Goal: Check status: Check status

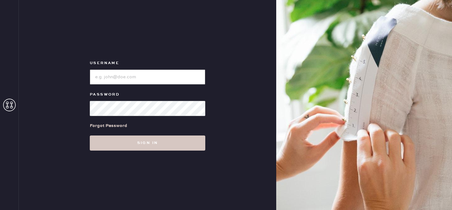
type input "reformationvalencia"
click at [130, 157] on div "Username Password Forgot Password Sign in" at bounding box center [147, 105] width 257 height 210
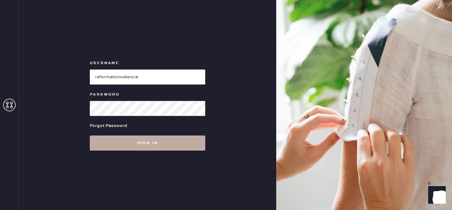
click at [126, 142] on button "Sign in" at bounding box center [148, 142] width 116 height 15
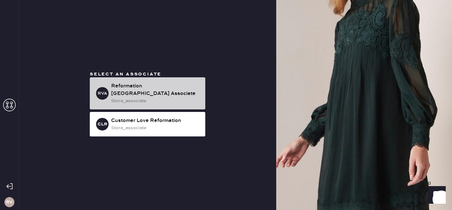
click at [177, 87] on div "Reformation [GEOGRAPHIC_DATA] Associate" at bounding box center [155, 89] width 89 height 15
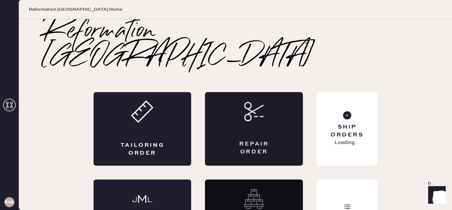
drag, startPoint x: 287, startPoint y: 83, endPoint x: 302, endPoint y: 81, distance: 15.5
click at [302, 92] on div "Repair Order" at bounding box center [254, 128] width 98 height 73
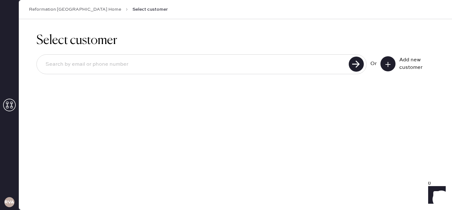
click at [302, 81] on div "Or Add new customer" at bounding box center [235, 65] width 398 height 34
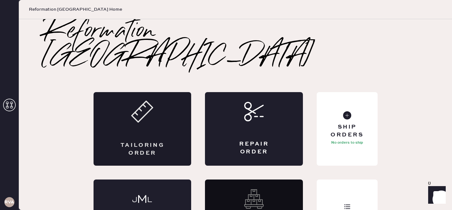
click at [138, 104] on div "Tailoring Order" at bounding box center [143, 128] width 98 height 73
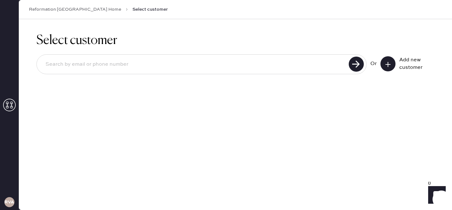
click at [83, 64] on input at bounding box center [193, 64] width 306 height 14
type input "4152648548"
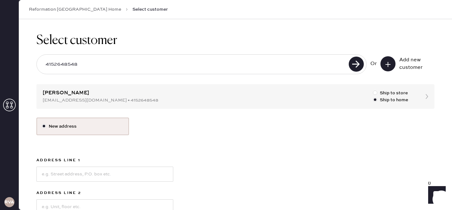
click at [51, 95] on div "Select customer 4152648548 Or Add new customer [PERSON_NAME] [EMAIL_ADDRESS][DO…" at bounding box center [235, 167] width 433 height 297
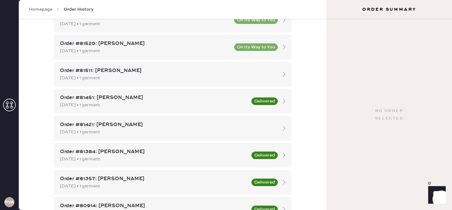
scroll to position [268, 0]
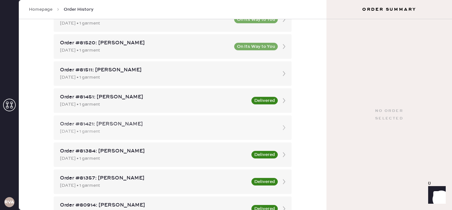
click at [130, 121] on div "Order #81421: [PERSON_NAME]" at bounding box center [167, 124] width 214 height 8
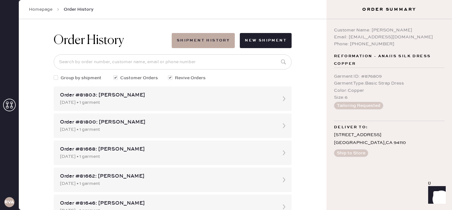
click at [377, 34] on div "Email: [EMAIL_ADDRESS][DOMAIN_NAME]" at bounding box center [389, 37] width 111 height 7
click at [350, 105] on button "Tailoring Requested" at bounding box center [358, 106] width 49 height 8
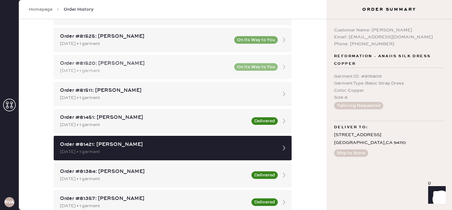
scroll to position [249, 0]
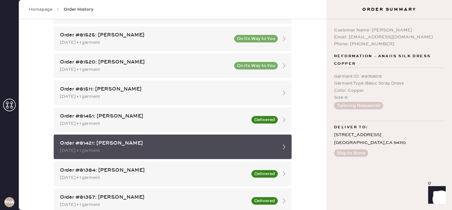
click at [105, 152] on div "[DATE] • 1 garment" at bounding box center [167, 150] width 214 height 7
click at [126, 144] on div "Order #81421: [PERSON_NAME]" at bounding box center [167, 143] width 214 height 8
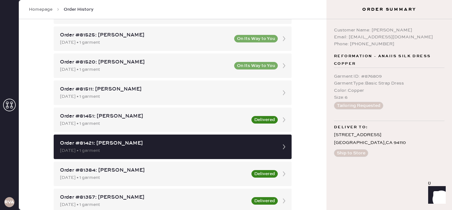
click at [354, 152] on button "Ship to Store" at bounding box center [351, 153] width 34 height 8
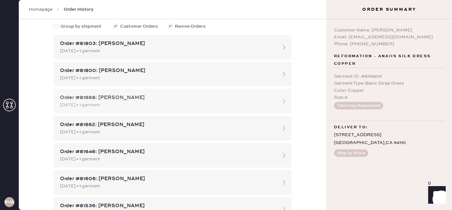
scroll to position [0, 0]
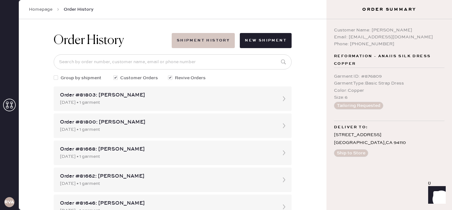
click at [190, 33] on button "Shipment History" at bounding box center [203, 40] width 63 height 15
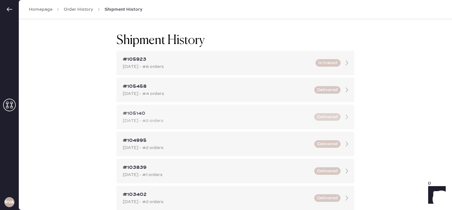
click at [159, 118] on div "[DATE] - #2 orders" at bounding box center [217, 120] width 188 height 7
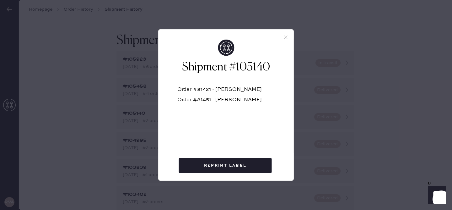
click at [285, 35] on icon at bounding box center [286, 38] width 6 height 6
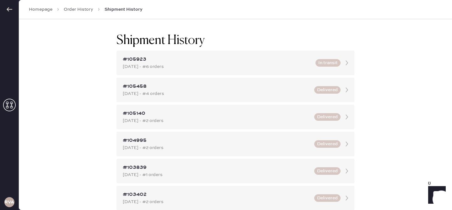
click at [7, 11] on icon at bounding box center [9, 9] width 6 height 6
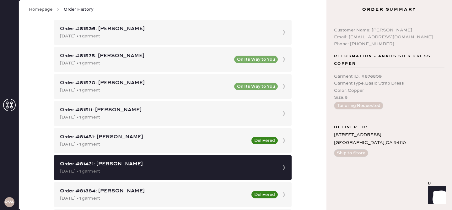
scroll to position [251, 0]
